Goal: Information Seeking & Learning: Understand process/instructions

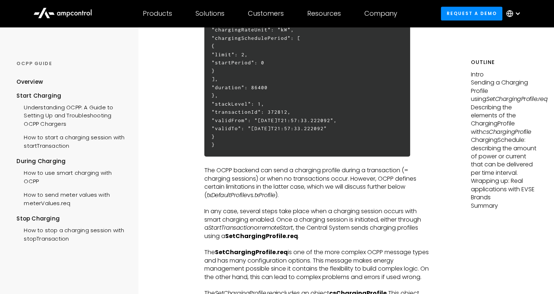
scroll to position [366, 0]
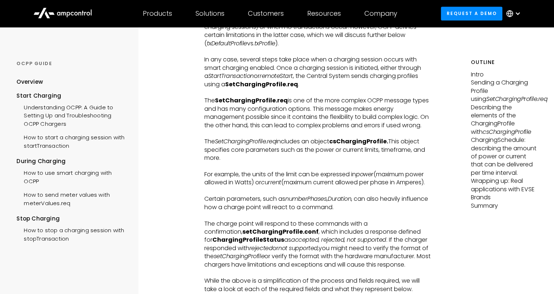
scroll to position [622, 0]
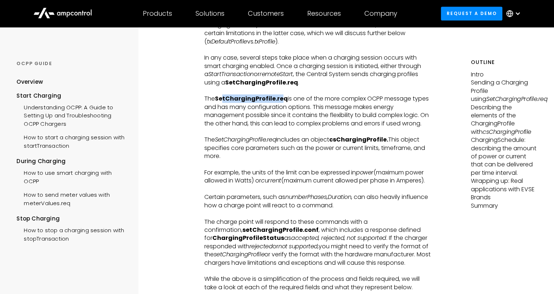
drag, startPoint x: 256, startPoint y: 100, endPoint x: 279, endPoint y: 100, distance: 23.1
click at [279, 100] on strong "SetChargingProfile.req" at bounding box center [251, 98] width 73 height 8
drag, startPoint x: 279, startPoint y: 100, endPoint x: 336, endPoint y: 125, distance: 62.3
click at [338, 123] on p "The SetChargingProfile.req is one of the more complex OCPP message types and ha…" at bounding box center [318, 111] width 228 height 33
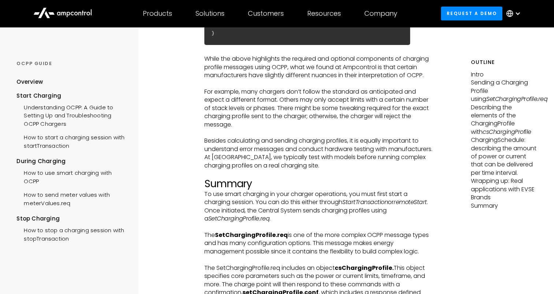
scroll to position [2636, 0]
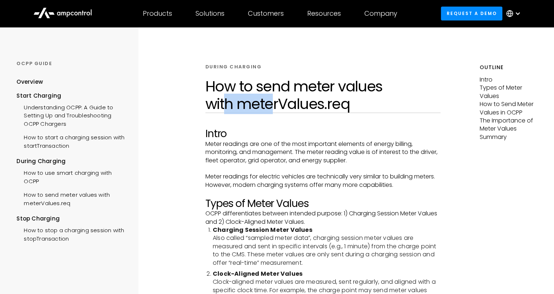
click at [269, 103] on h1 "How to send meter values with meterValues.req" at bounding box center [322, 95] width 235 height 35
drag, startPoint x: 269, startPoint y: 103, endPoint x: 235, endPoint y: 103, distance: 34.4
click at [235, 103] on h1 "How to send meter values with meterValues.req" at bounding box center [322, 95] width 235 height 35
click at [236, 94] on h1 "How to send meter values with meterValues.req" at bounding box center [322, 95] width 235 height 35
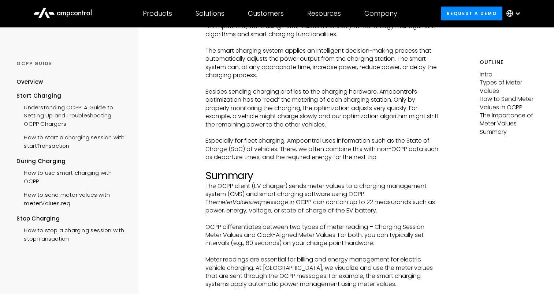
scroll to position [2050, 0]
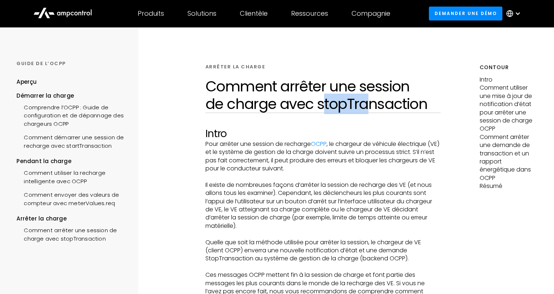
drag, startPoint x: 323, startPoint y: 103, endPoint x: 395, endPoint y: 103, distance: 72.9
click at [395, 103] on h1 "Comment arrêter une session de charge avec stopTransaction" at bounding box center [322, 95] width 235 height 35
drag, startPoint x: 395, startPoint y: 103, endPoint x: 358, endPoint y: 99, distance: 37.5
click at [358, 99] on h1 "Comment arrêter une session de charge avec stopTransaction" at bounding box center [322, 95] width 235 height 35
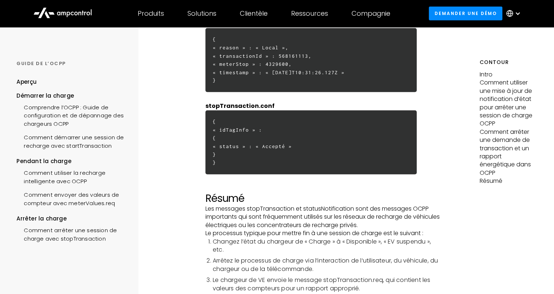
scroll to position [2124, 0]
